Goal: Task Accomplishment & Management: Use online tool/utility

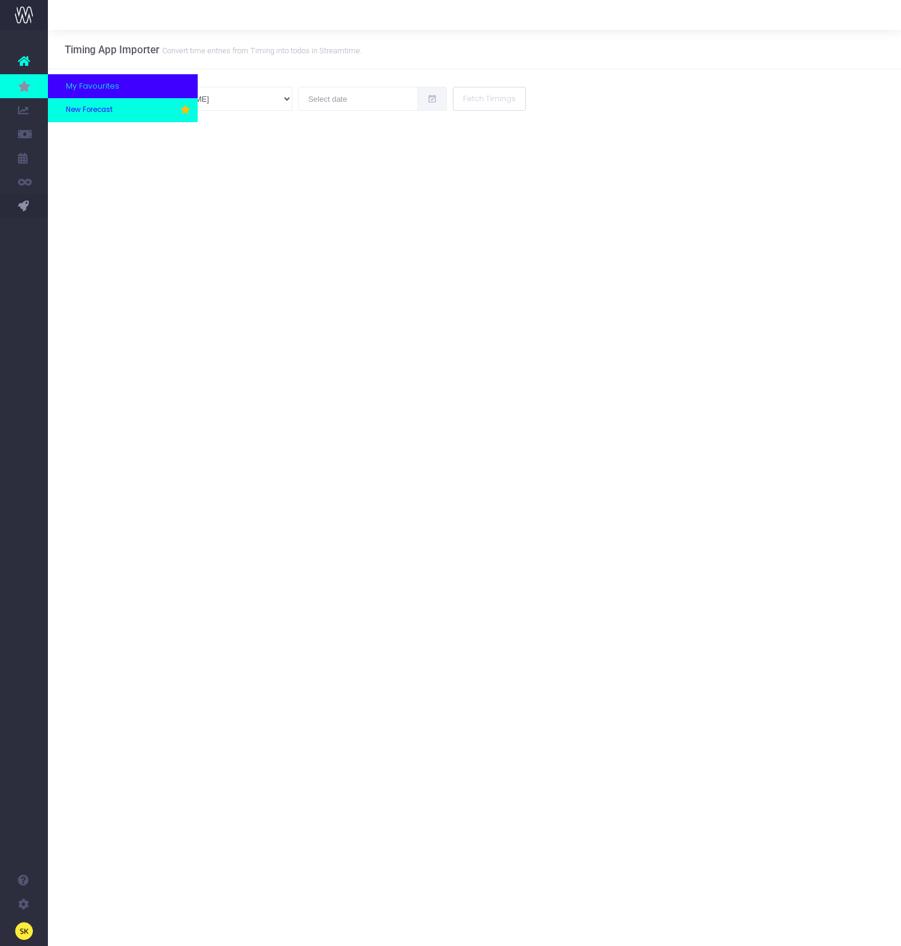
click at [87, 113] on span "New Forecast" at bounding box center [89, 110] width 47 height 11
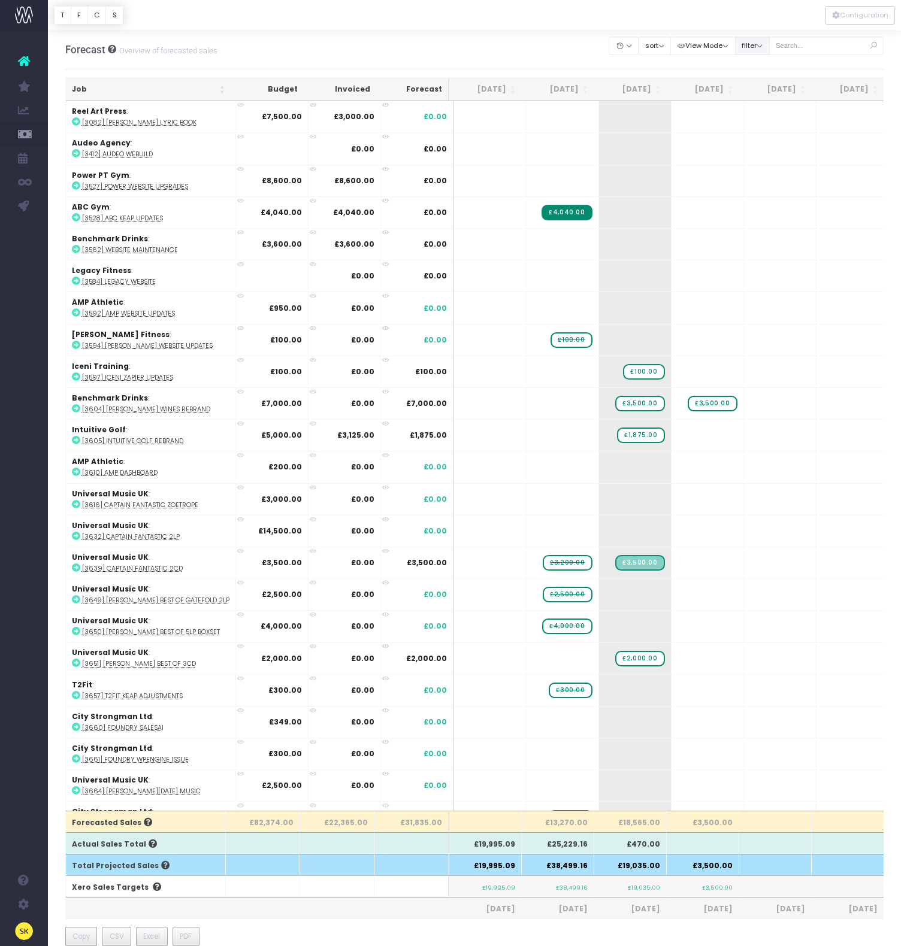
click at [766, 50] on button "filter" at bounding box center [752, 46] width 35 height 19
click at [757, 184] on span at bounding box center [751, 182] width 11 height 11
click at [765, 184] on input "Archived" at bounding box center [768, 180] width 8 height 8
checkbox input "true"
click at [773, 381] on button "Apply" at bounding box center [762, 374] width 36 height 20
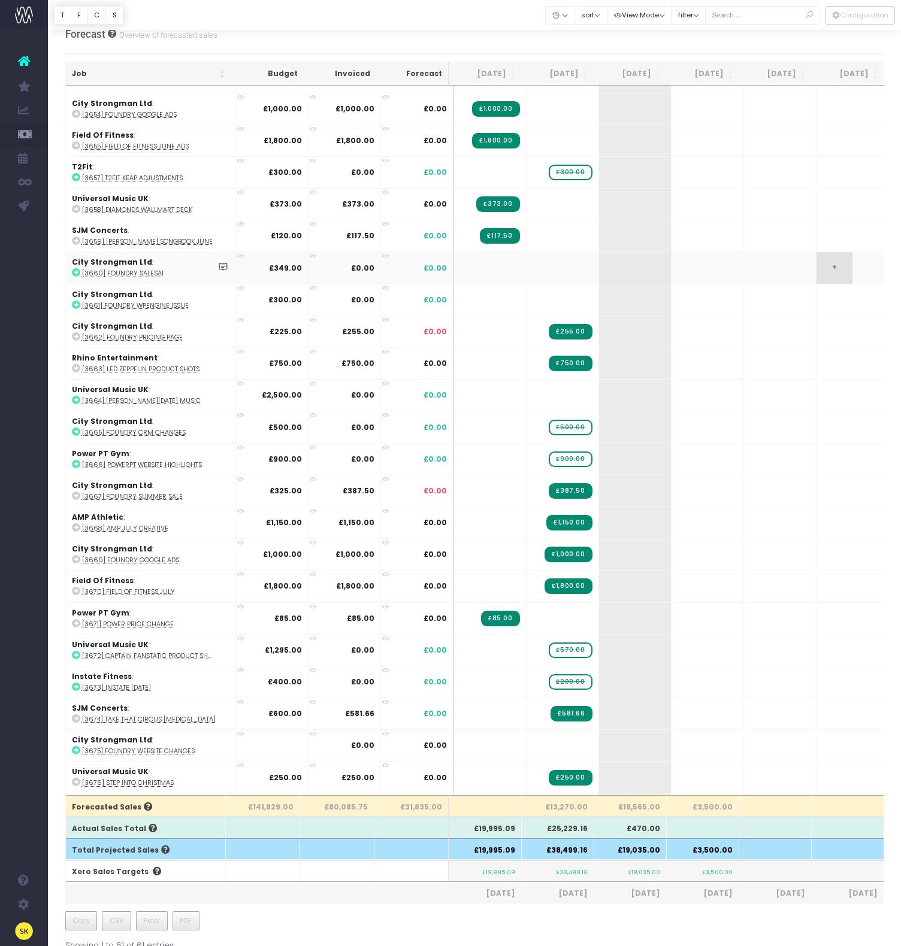
scroll to position [1226, 0]
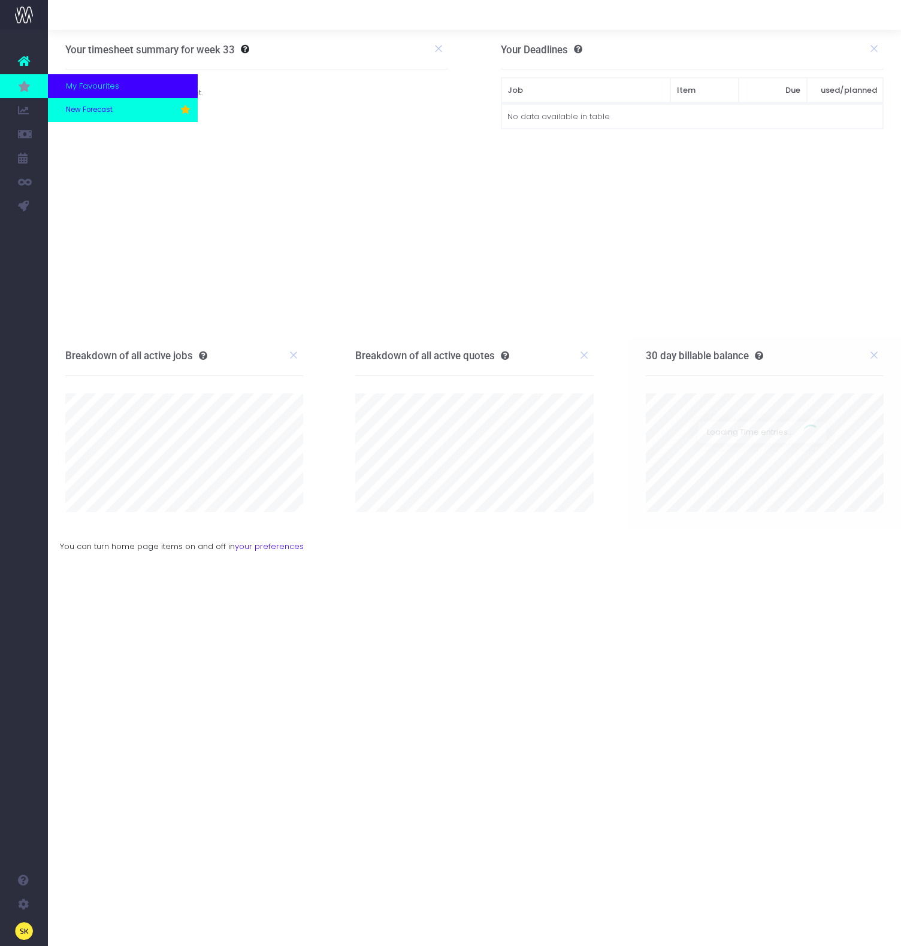
click at [94, 106] on span "New Forecast" at bounding box center [89, 110] width 47 height 11
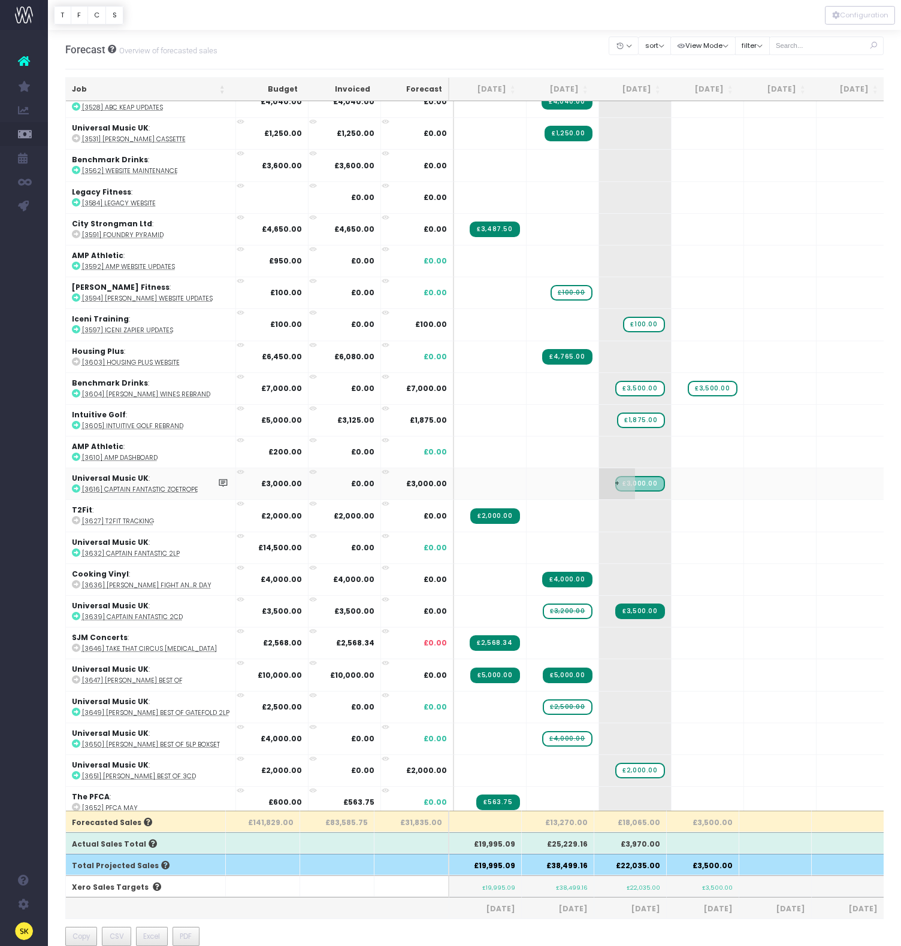
scroll to position [209, 0]
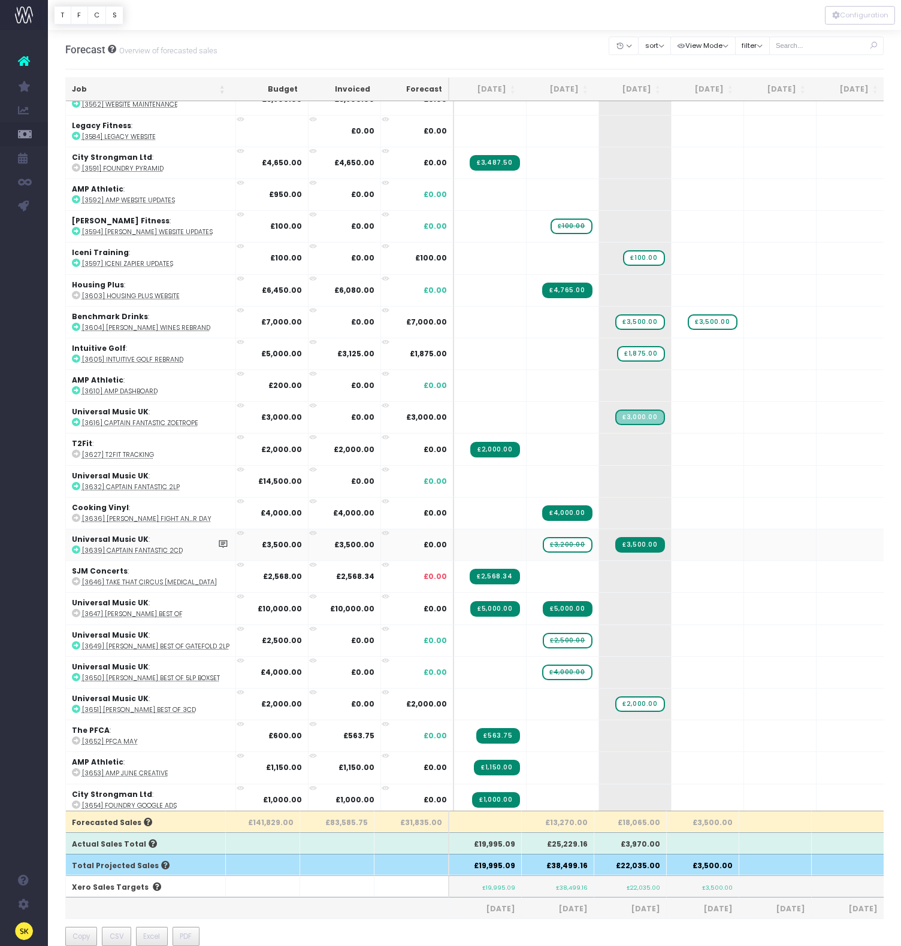
click at [554, 542] on span "£3,200.00" at bounding box center [566, 545] width 49 height 16
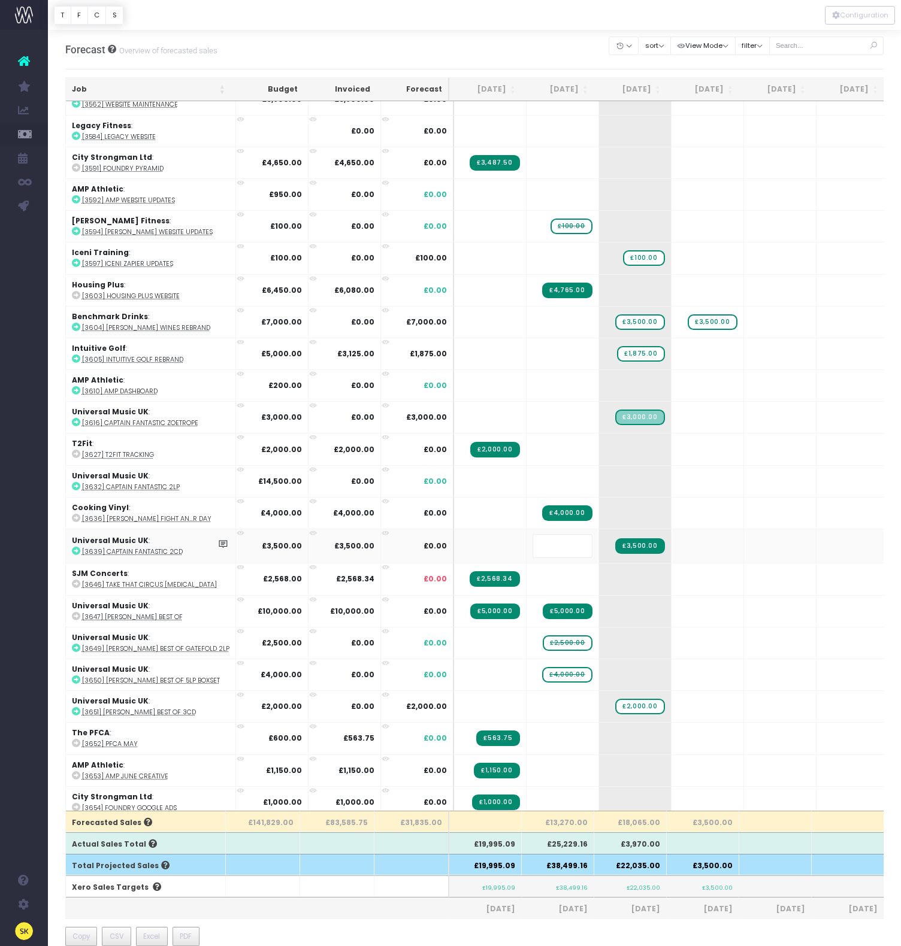
click at [37, 581] on div "Account Warning You are on a paid plan. My Favourites New Forecast You have no …" at bounding box center [24, 488] width 48 height 916
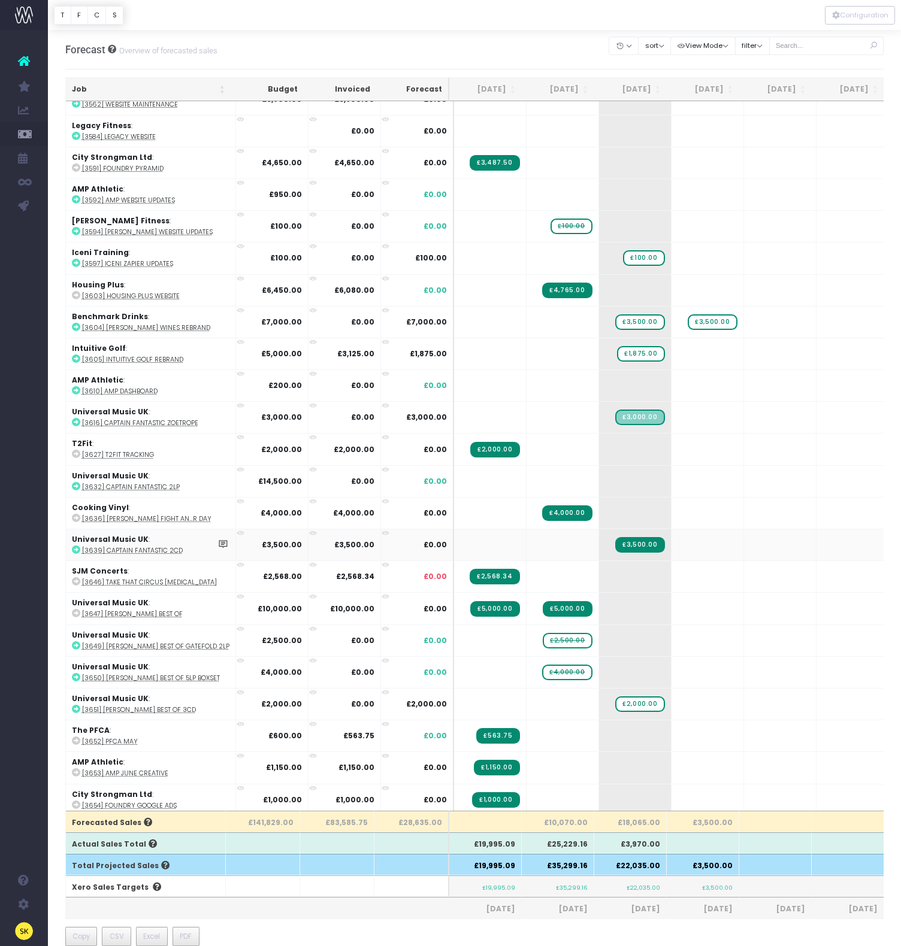
click at [74, 550] on icon at bounding box center [76, 549] width 8 height 8
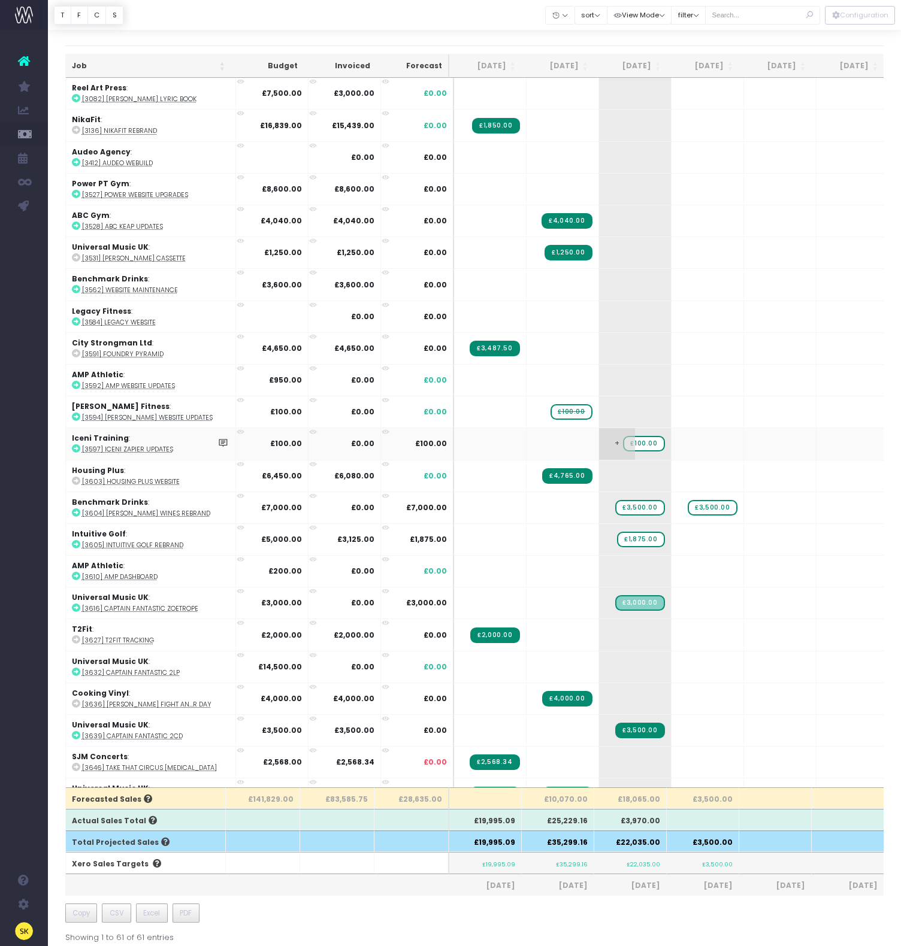
scroll to position [0, 0]
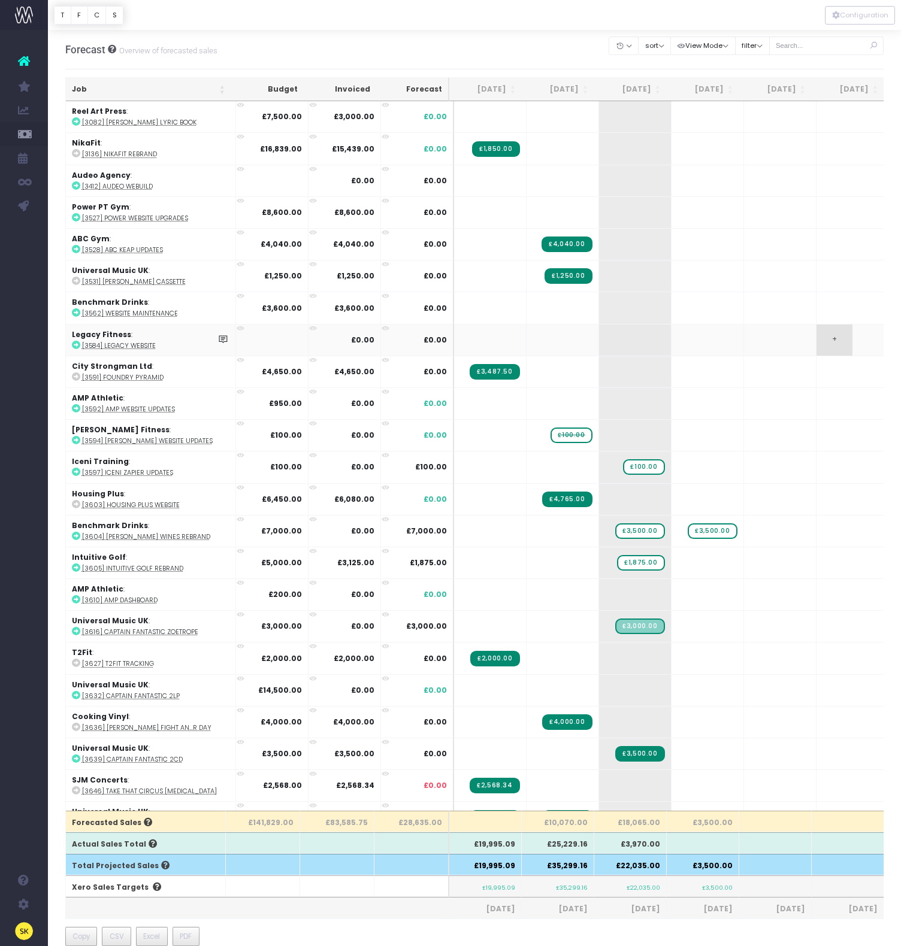
click at [824, 333] on span "+" at bounding box center [834, 340] width 36 height 31
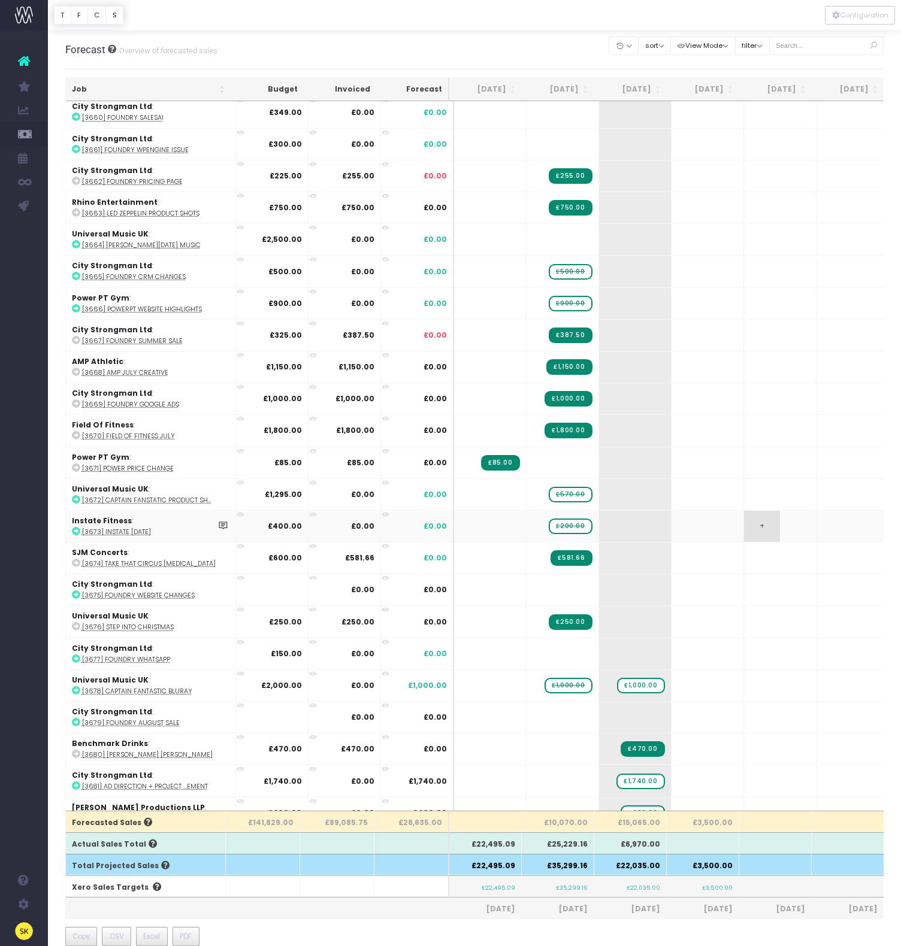
scroll to position [1122, 0]
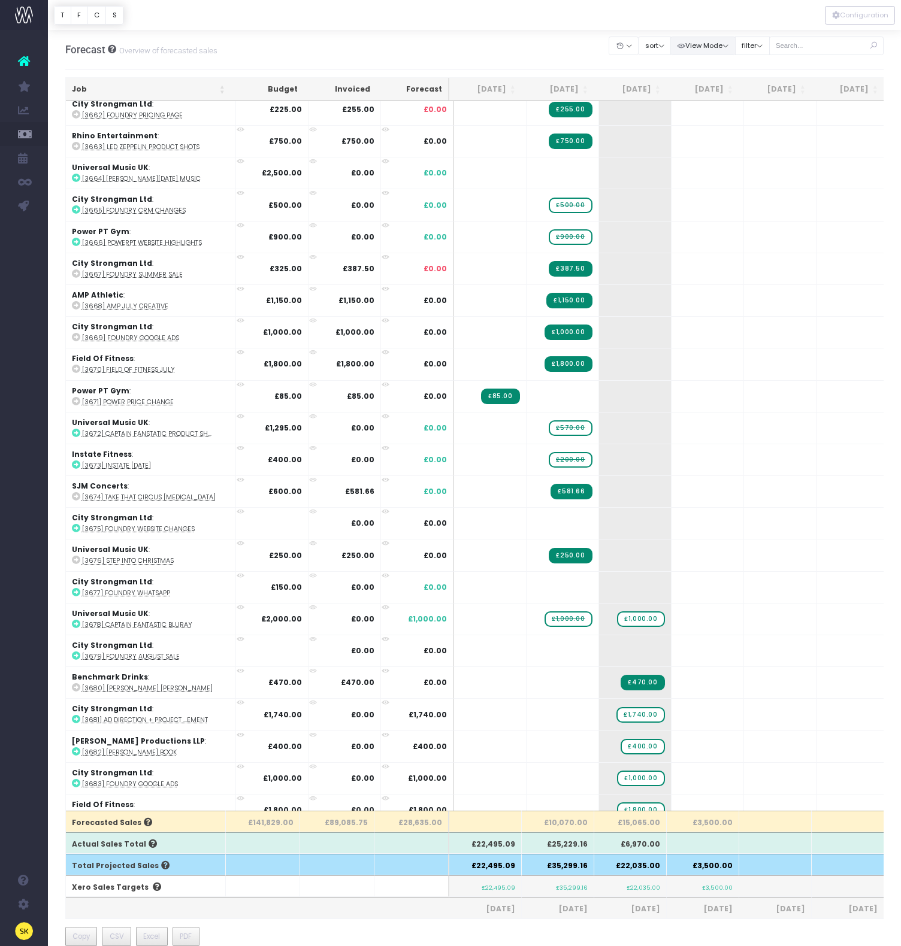
click at [735, 47] on button "View Mode" at bounding box center [702, 46] width 65 height 19
click at [769, 47] on button "filter" at bounding box center [752, 46] width 35 height 19
click at [757, 182] on span at bounding box center [751, 182] width 11 height 11
click at [764, 182] on input "Archived" at bounding box center [768, 180] width 8 height 8
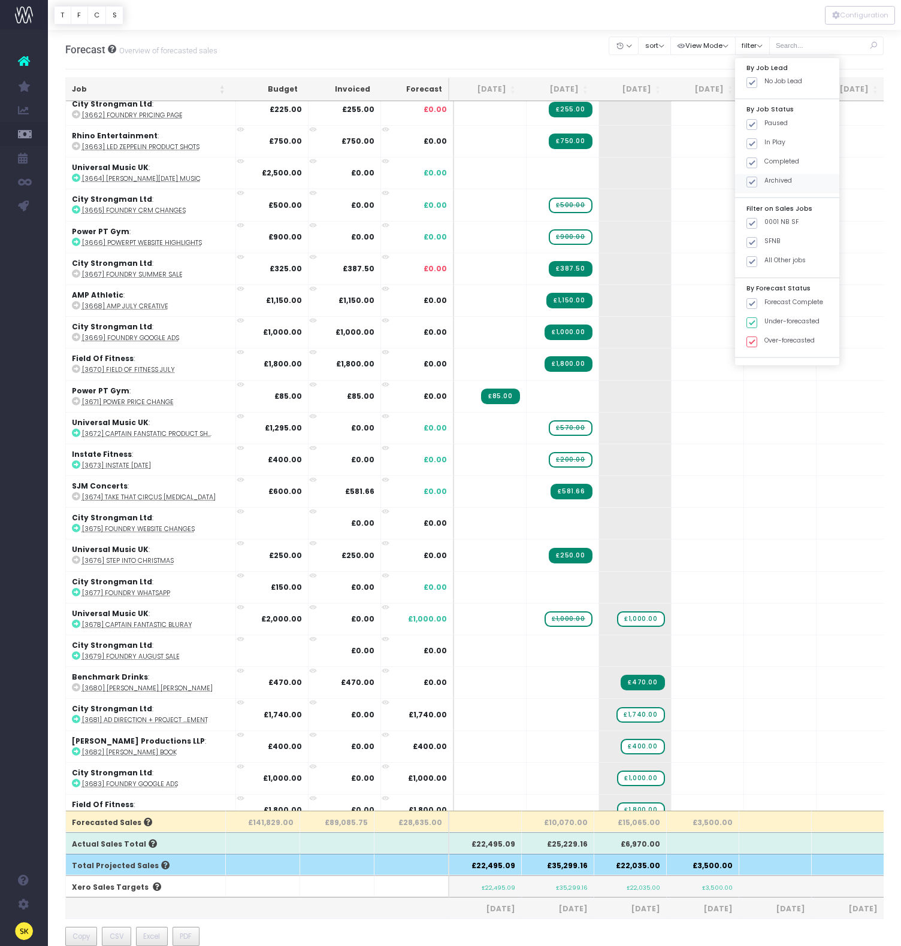
checkbox input "false"
click at [779, 377] on button "Apply" at bounding box center [762, 374] width 36 height 20
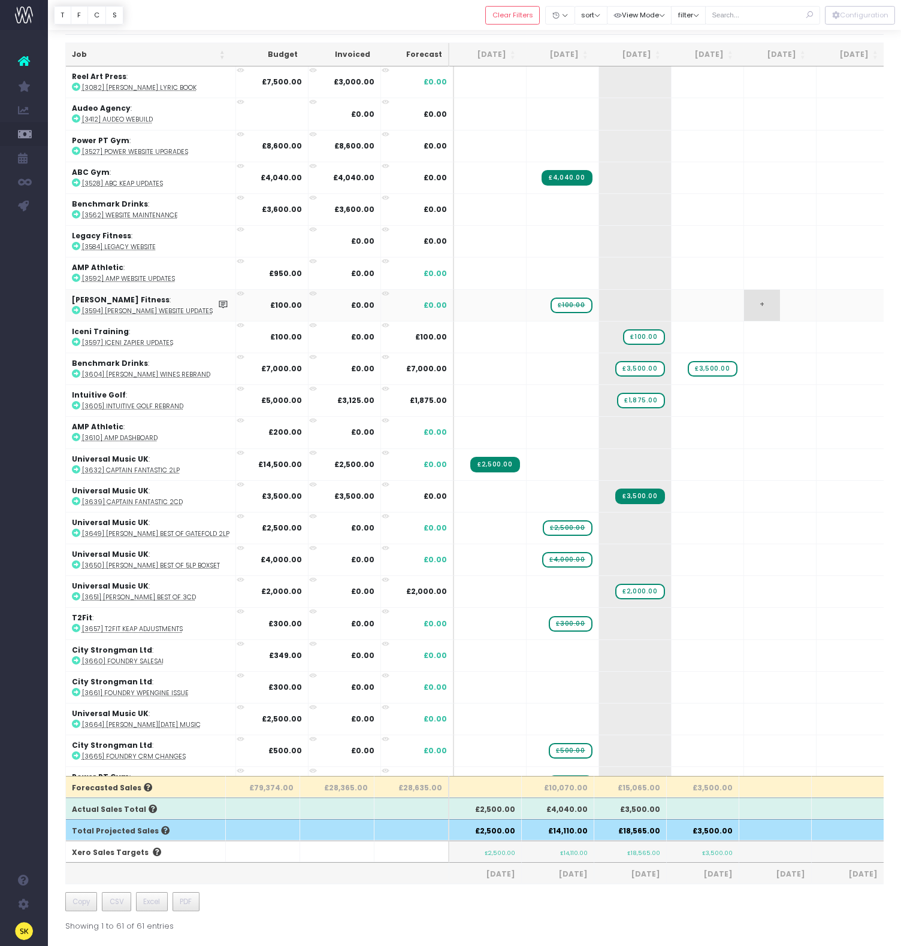
scroll to position [0, 0]
